Goal: Transaction & Acquisition: Obtain resource

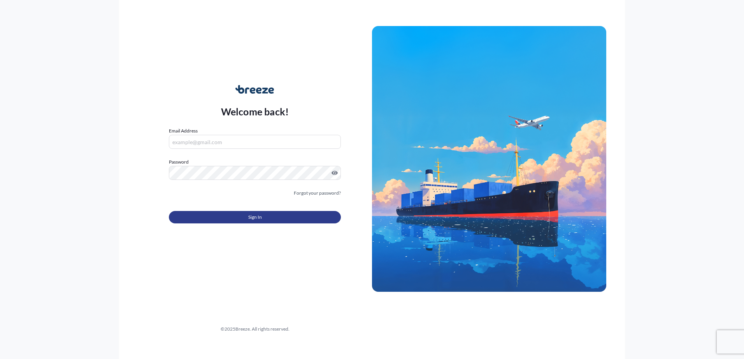
type input "[EMAIL_ADDRESS][DOMAIN_NAME]"
click at [266, 222] on button "Sign In" at bounding box center [255, 217] width 172 height 12
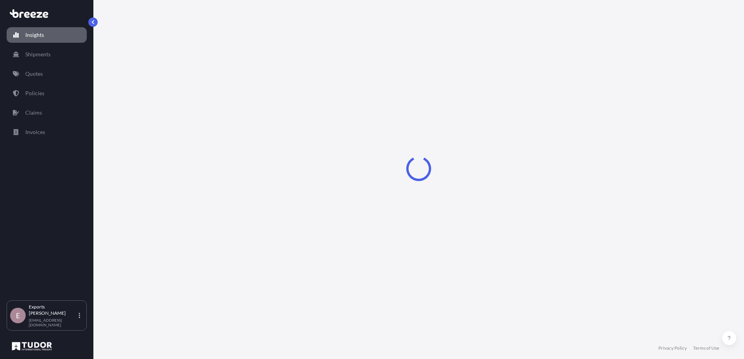
select select "2025"
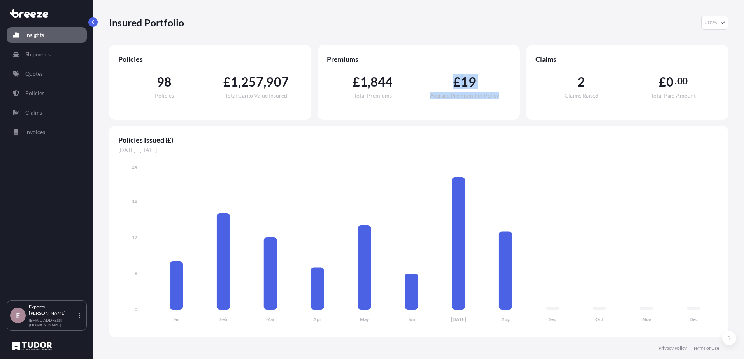
drag, startPoint x: 436, startPoint y: 70, endPoint x: 510, endPoint y: 96, distance: 78.8
click at [510, 96] on div "Premiums £ 1 , 844 Total Premiums £ 19 Average Premium Per Policy" at bounding box center [418, 82] width 202 height 75
click at [383, 103] on div "£ 1 , 844 Total Premiums £ 19 Average Premium Per Policy" at bounding box center [419, 87] width 184 height 47
drag, startPoint x: 329, startPoint y: 74, endPoint x: 677, endPoint y: 78, distance: 347.7
click at [677, 78] on div "Policies 98 Policies £ 1 , 257 , 907 Total Cargo Value Insured Premiums £ 1 , 8…" at bounding box center [418, 82] width 619 height 75
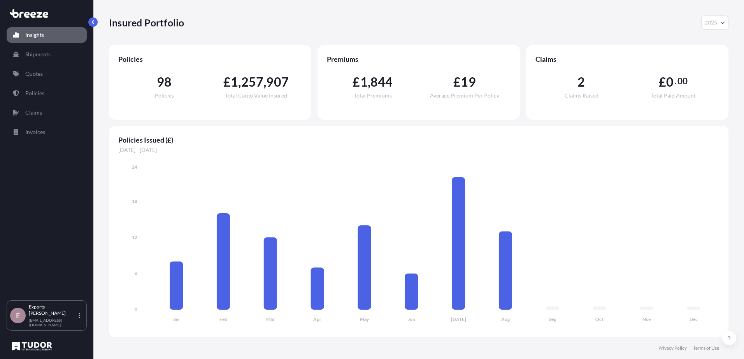
click at [248, 136] on span "Policies Issued (£)" at bounding box center [418, 139] width 600 height 9
click at [30, 75] on p "Quotes" at bounding box center [33, 74] width 17 height 8
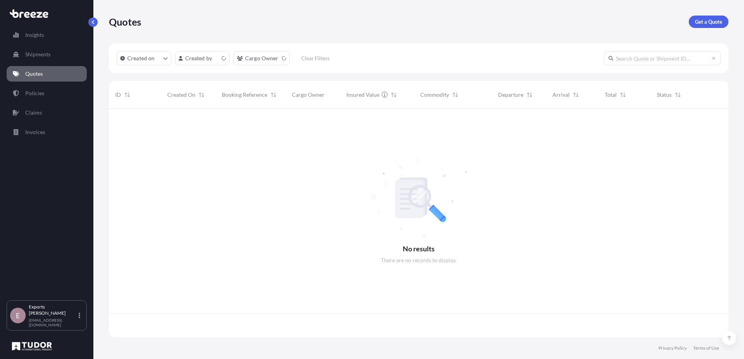
scroll to position [227, 613]
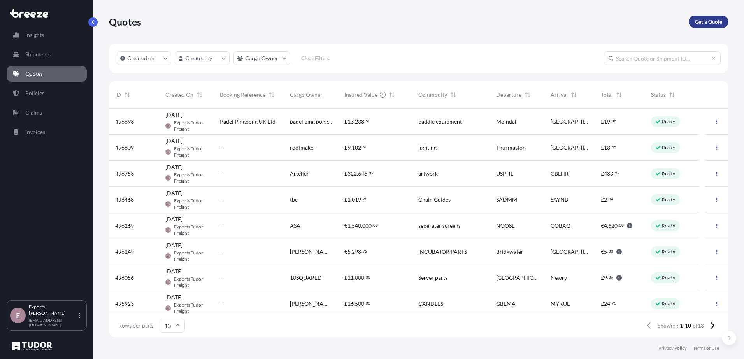
click at [720, 23] on p "Get a Quote" at bounding box center [708, 22] width 27 height 8
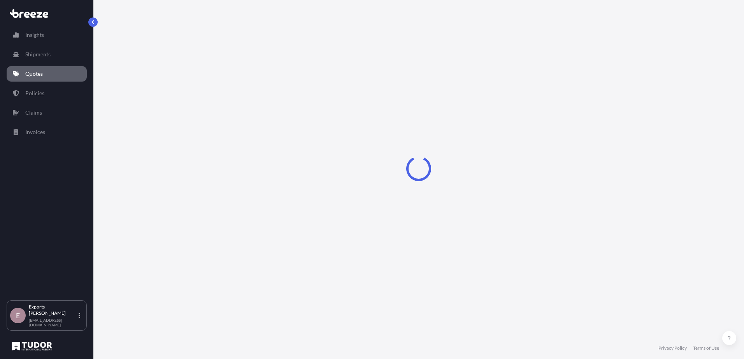
select select "Sea"
select select "1"
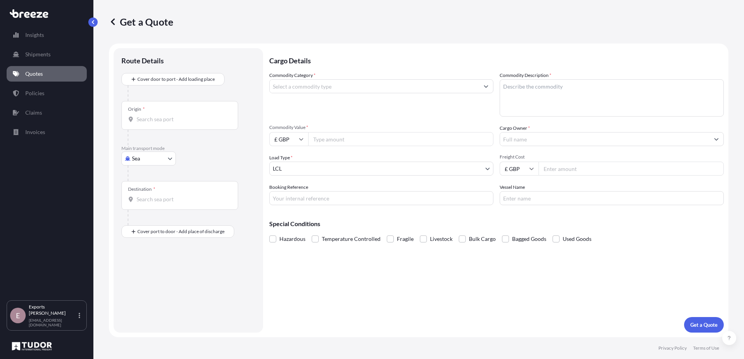
click at [155, 154] on body "Insights Shipments Quotes Policies Claims Invoices E Exports Tudor Freight [EMA…" at bounding box center [372, 179] width 744 height 359
click at [139, 210] on span "Road" at bounding box center [142, 207] width 12 height 8
select select "Road"
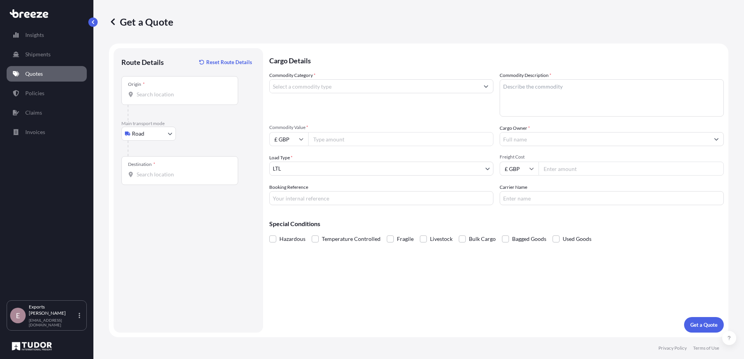
click at [156, 99] on div "Origin *" at bounding box center [179, 90] width 117 height 29
click at [156, 98] on input "Origin *" at bounding box center [182, 95] width 92 height 8
click at [133, 96] on icon at bounding box center [130, 94] width 5 height 5
click at [136, 96] on input "Origin * Please select an origin" at bounding box center [182, 95] width 92 height 8
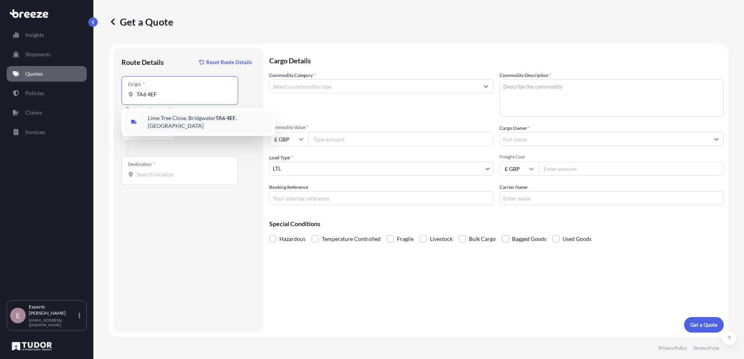
click at [178, 119] on span "[STREET_ADDRESS]" at bounding box center [208, 122] width 121 height 16
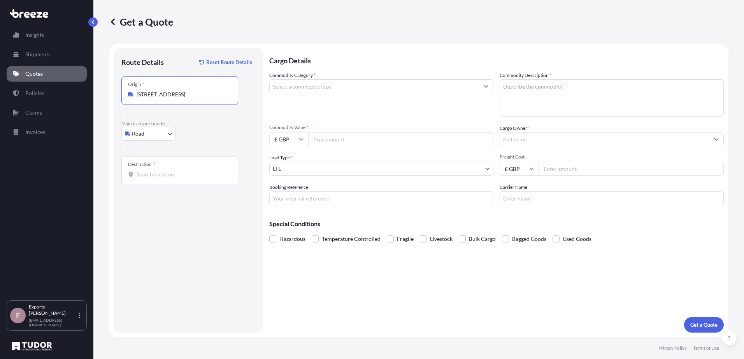
type input "[STREET_ADDRESS]"
click at [156, 173] on input "Destination *" at bounding box center [182, 175] width 92 height 8
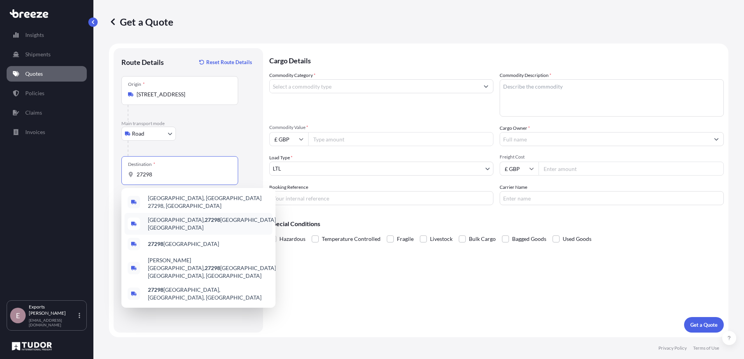
click at [191, 216] on span "[GEOGRAPHIC_DATA], 27298 [GEOGRAPHIC_DATA], [GEOGRAPHIC_DATA]" at bounding box center [212, 224] width 129 height 16
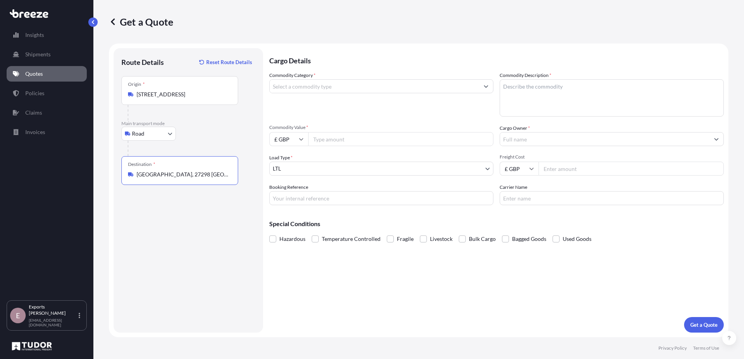
type input "[GEOGRAPHIC_DATA], 27298 [GEOGRAPHIC_DATA], [GEOGRAPHIC_DATA]"
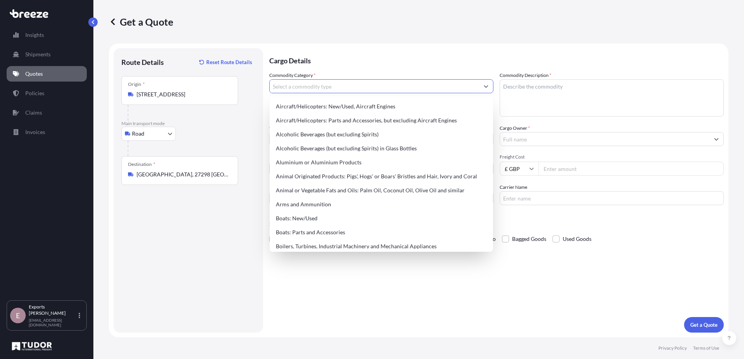
click at [298, 88] on input "Commodity Category *" at bounding box center [373, 86] width 209 height 14
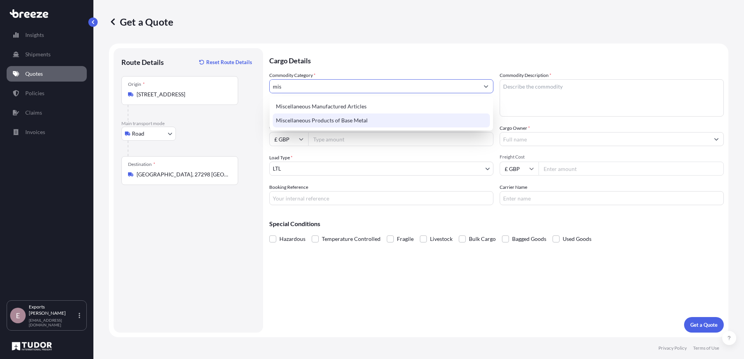
click at [303, 121] on div "Miscellaneous Products of Base Metal" at bounding box center [381, 121] width 217 height 14
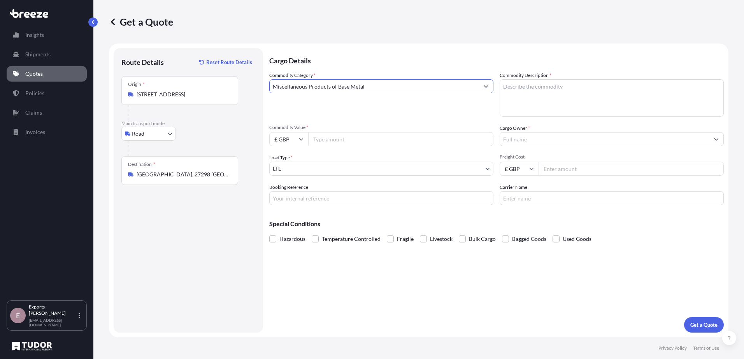
type input "Miscellaneous Products of Base Metal"
click at [539, 89] on textarea "Commodity Description *" at bounding box center [611, 97] width 224 height 37
type textarea "Incubator parts"
click at [332, 143] on input "Commodity Value *" at bounding box center [400, 139] width 185 height 14
type input "4518"
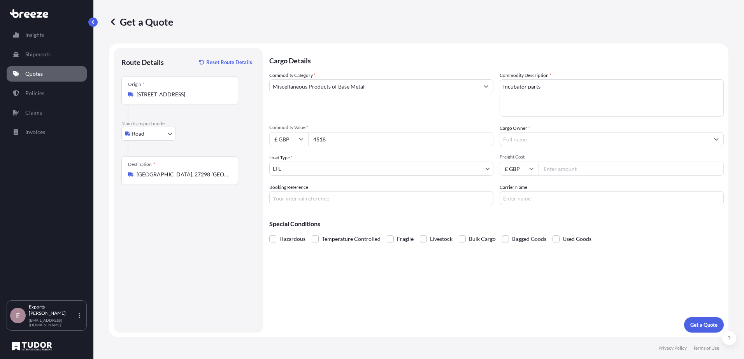
click at [290, 137] on input "£ GBP" at bounding box center [288, 139] width 39 height 14
click at [287, 163] on div "€ EUR" at bounding box center [288, 160] width 33 height 15
type input "€ EUR"
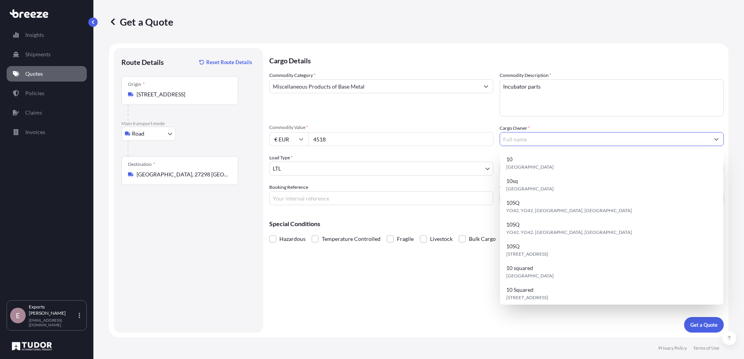
click at [519, 141] on input "Cargo Owner *" at bounding box center [604, 139] width 209 height 14
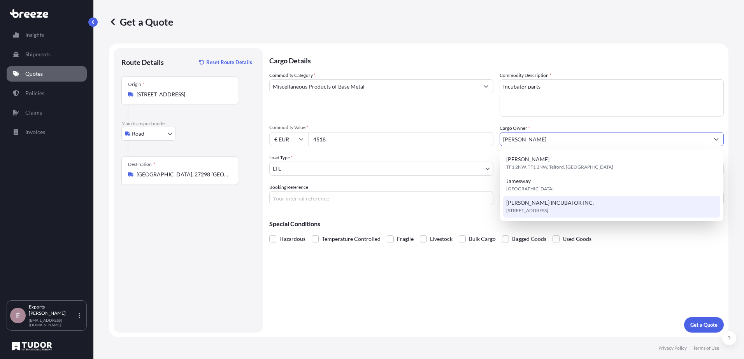
click at [569, 201] on span "[PERSON_NAME] INCUBATOR INC." at bounding box center [549, 203] width 87 height 8
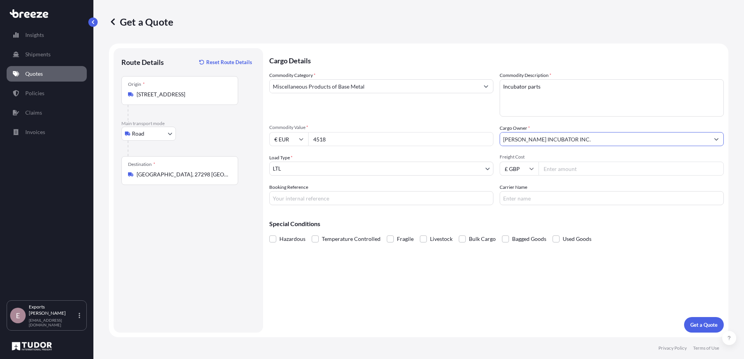
type input "[PERSON_NAME] INCUBATOR INC."
click at [315, 202] on input "Booking Reference" at bounding box center [381, 198] width 224 height 14
type input "4"
type input "175495"
click at [707, 322] on p "Get a Quote" at bounding box center [703, 325] width 27 height 8
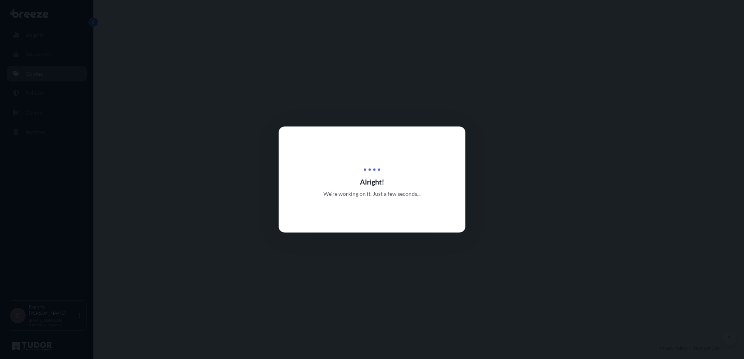
select select "Road"
select select "1"
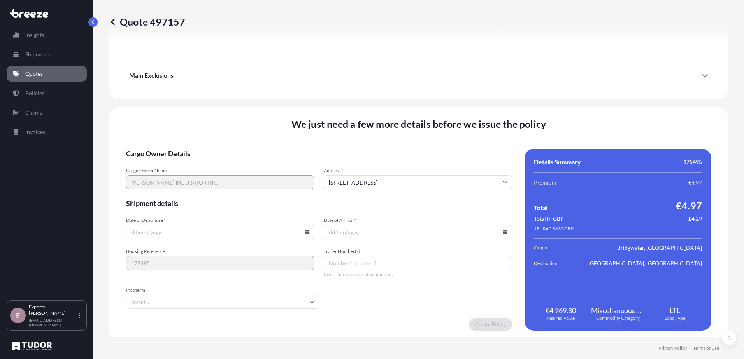
scroll to position [867, 0]
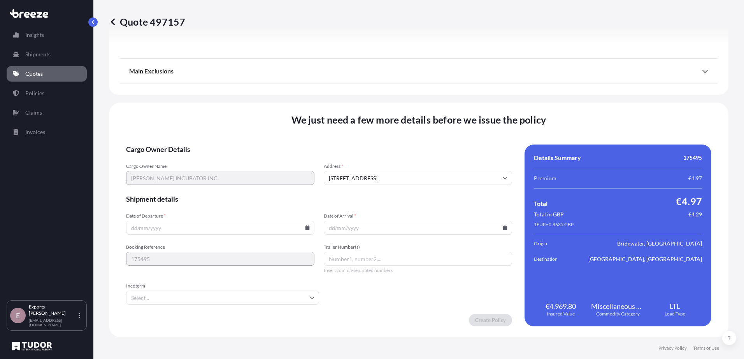
click at [189, 222] on input "Date of Departure *" at bounding box center [220, 228] width 188 height 14
click at [303, 229] on input "Date of Departure *" at bounding box center [220, 228] width 188 height 14
click at [306, 228] on icon at bounding box center [307, 228] width 4 height 5
click at [217, 173] on button "21" at bounding box center [219, 173] width 12 height 12
type input "[DATE]"
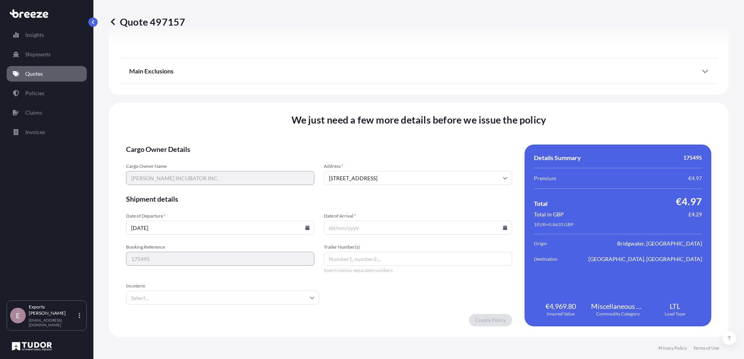
drag, startPoint x: 448, startPoint y: 227, endPoint x: 492, endPoint y: 227, distance: 43.2
click at [449, 227] on input "Date of Arrival *" at bounding box center [418, 228] width 188 height 14
click at [504, 228] on input "Date of Arrival *" at bounding box center [418, 228] width 188 height 14
click at [503, 228] on icon at bounding box center [505, 228] width 4 height 5
click at [468, 96] on icon at bounding box center [467, 96] width 3 height 5
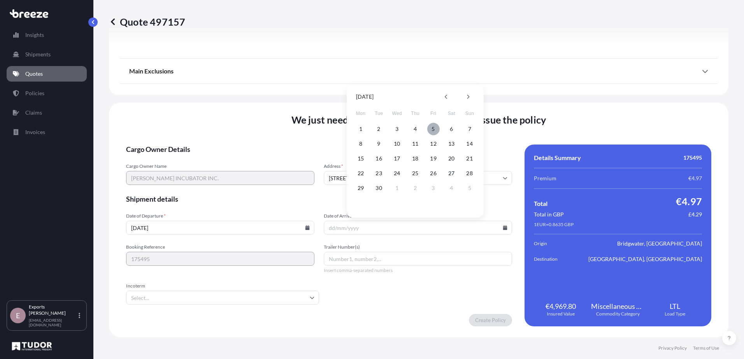
click at [430, 130] on button "5" at bounding box center [433, 129] width 12 height 12
type input "[DATE]"
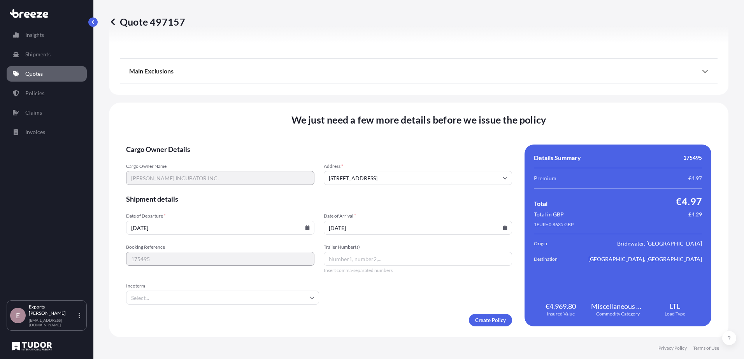
click at [169, 301] on input "Incoterm" at bounding box center [222, 298] width 193 height 14
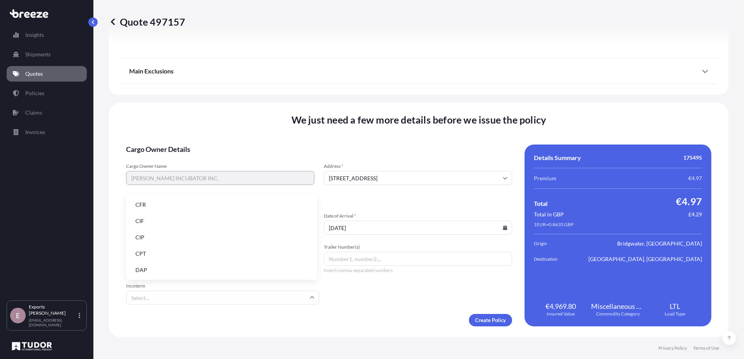
click at [141, 267] on li "DAP" at bounding box center [221, 270] width 185 height 15
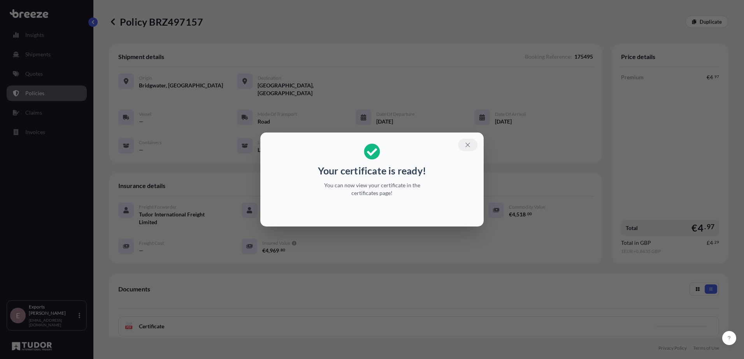
click at [470, 142] on icon "button" at bounding box center [467, 145] width 7 height 7
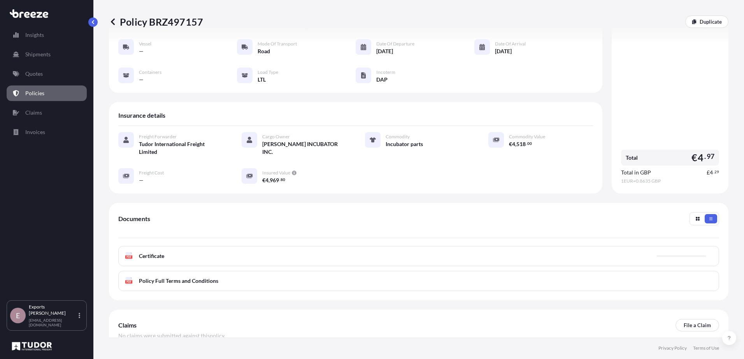
scroll to position [70, 0]
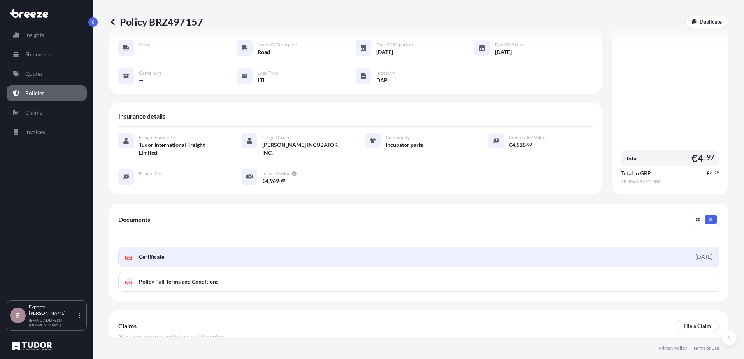
click at [200, 257] on link "PDF Certificate [DATE]" at bounding box center [418, 257] width 600 height 20
